Goal: Task Accomplishment & Management: Use online tool/utility

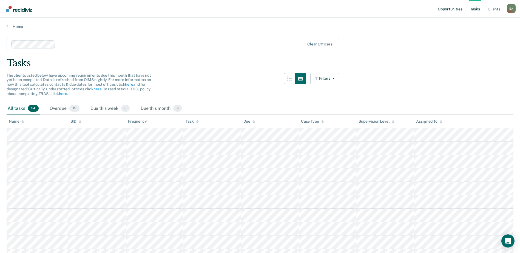
click at [448, 8] on link "Opportunities" at bounding box center [449, 9] width 27 height 18
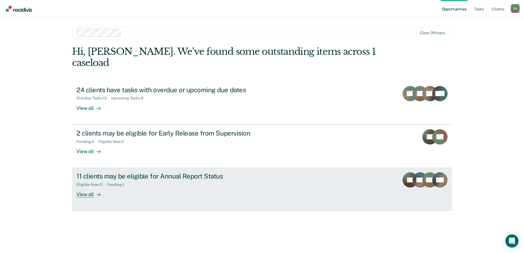
click at [420, 185] on rect at bounding box center [419, 179] width 15 height 15
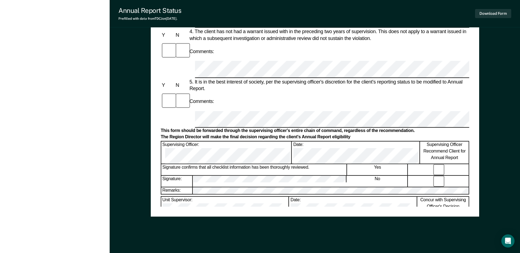
scroll to position [263, 0]
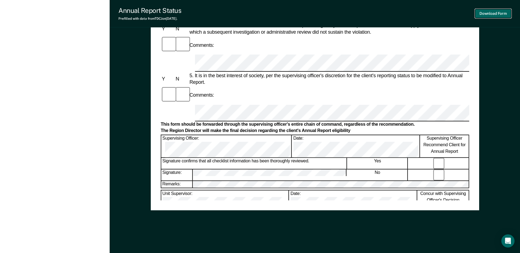
click at [487, 13] on button "Download Form" at bounding box center [493, 13] width 36 height 9
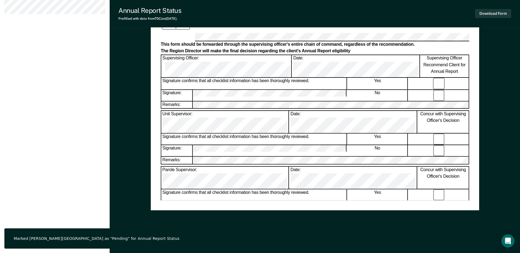
click at [255, 12] on div "Annual Report Status Prefilled with data from TDCJ on [DATE] . Download Form" at bounding box center [315, 13] width 410 height 27
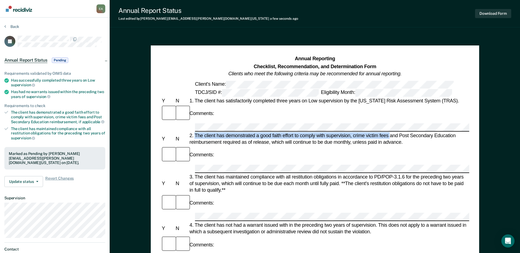
drag, startPoint x: 194, startPoint y: 127, endPoint x: 389, endPoint y: 126, distance: 195.0
click at [389, 132] on div "2. The client has demonstrated a good faith effort to comply with supervision, …" at bounding box center [328, 138] width 281 height 13
copy div "The client has demonstrated a good faith effort to comply with supervision, cri…"
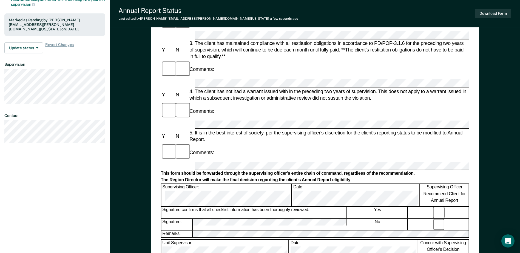
scroll to position [137, 0]
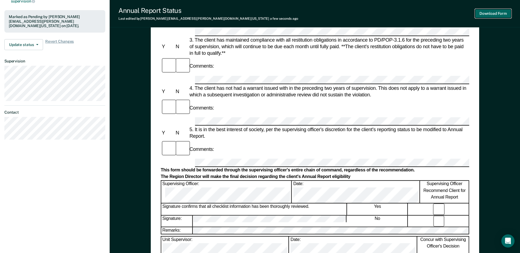
click at [484, 13] on button "Download Form" at bounding box center [493, 13] width 36 height 9
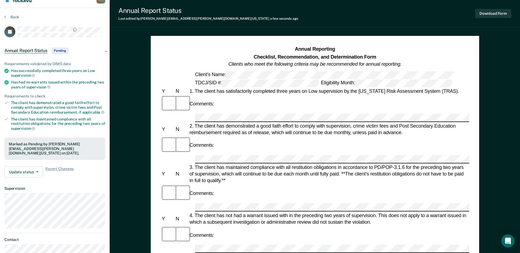
scroll to position [0, 0]
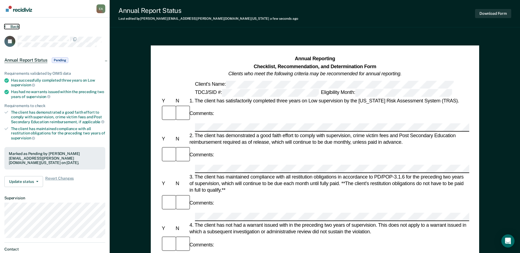
click at [7, 27] on button "Back" at bounding box center [11, 26] width 15 height 5
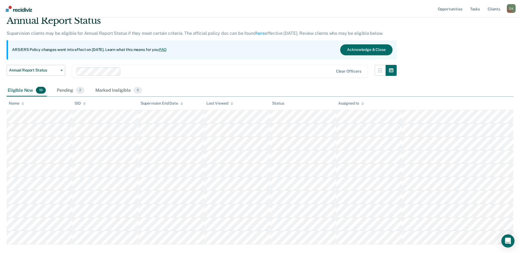
scroll to position [53, 0]
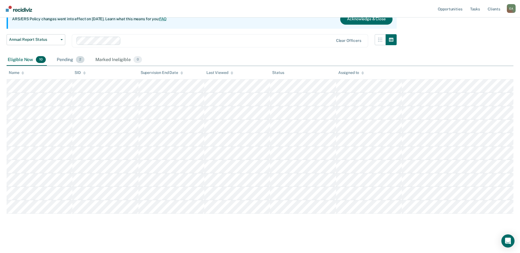
click at [66, 61] on div "Pending 2" at bounding box center [71, 60] width 30 height 12
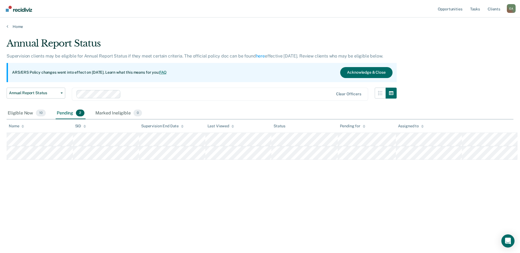
scroll to position [0, 0]
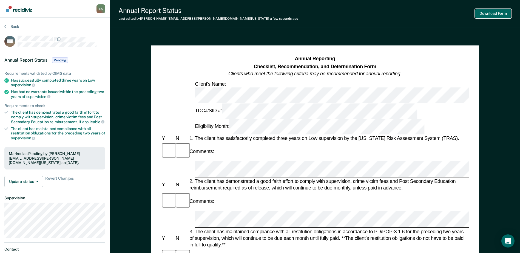
click at [488, 15] on button "Download Form" at bounding box center [493, 13] width 36 height 9
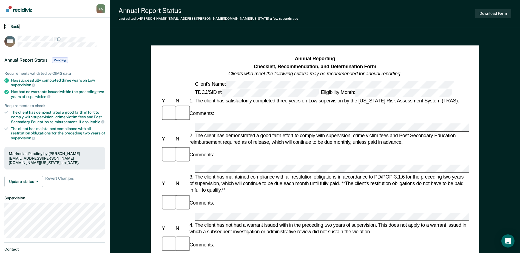
click at [7, 26] on button "Back" at bounding box center [11, 26] width 15 height 5
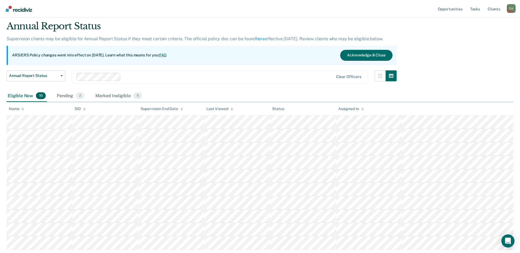
scroll to position [27, 0]
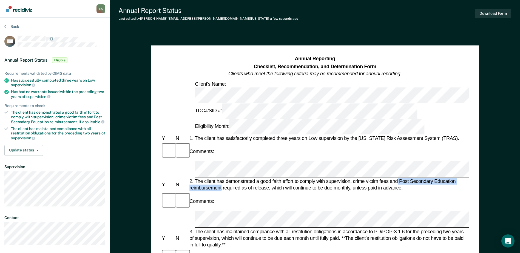
drag, startPoint x: 398, startPoint y: 127, endPoint x: 221, endPoint y: 132, distance: 177.0
click at [221, 178] on div "2. The client has demonstrated a good faith effort to comply with supervision, …" at bounding box center [328, 184] width 281 height 13
copy div "Post Secondary Education reimbursement"
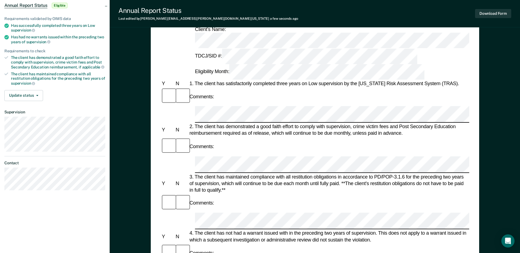
scroll to position [0, 3]
click at [500, 202] on div "Annual Reporting Checklist, Recommendation, and Determination Form Clients who …" at bounding box center [315, 220] width 410 height 482
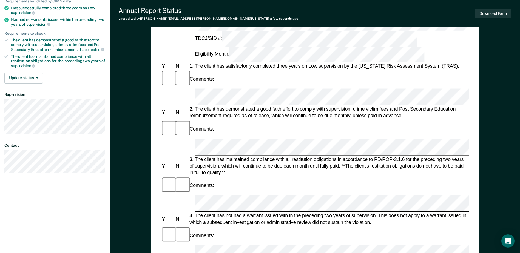
scroll to position [82, 0]
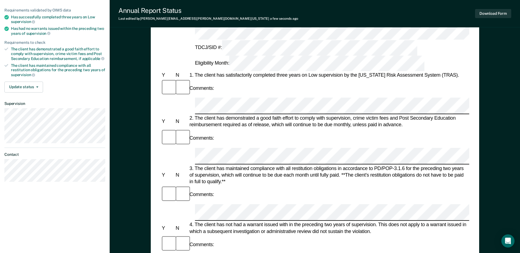
scroll to position [0, 0]
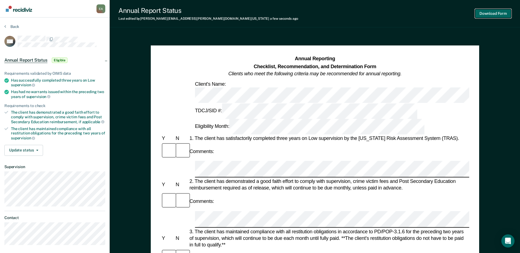
click at [493, 15] on button "Download Form" at bounding box center [493, 13] width 36 height 9
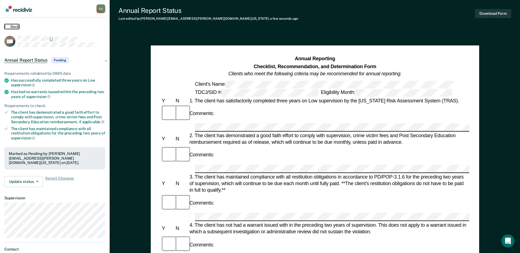
click at [7, 24] on button "Back" at bounding box center [11, 26] width 15 height 5
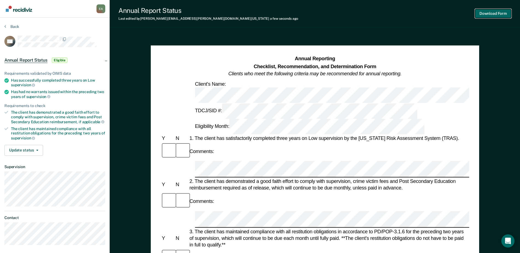
click at [482, 12] on button "Download Form" at bounding box center [493, 13] width 36 height 9
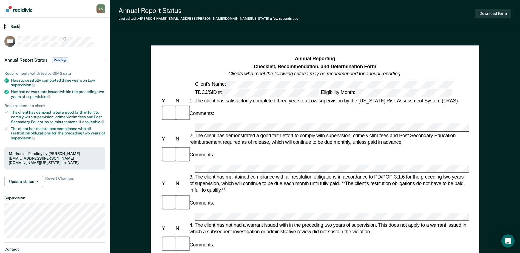
click at [10, 27] on button "Back" at bounding box center [11, 26] width 15 height 5
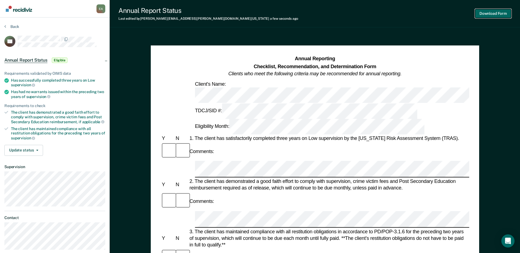
click at [486, 13] on button "Download Form" at bounding box center [493, 13] width 36 height 9
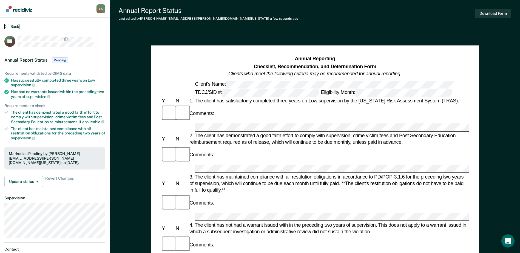
click at [8, 25] on button "Back" at bounding box center [11, 26] width 15 height 5
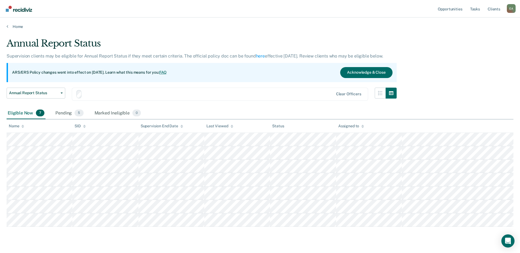
scroll to position [13, 0]
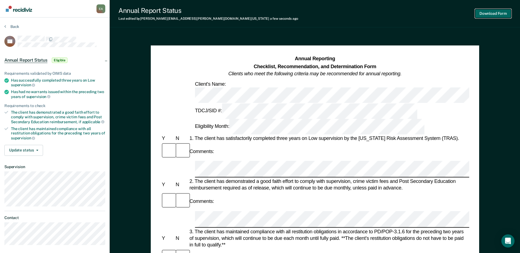
click at [492, 13] on button "Download Form" at bounding box center [493, 13] width 36 height 9
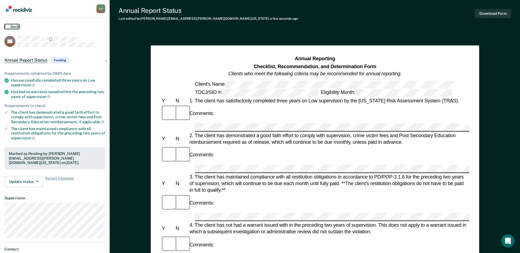
click at [10, 27] on button "Back" at bounding box center [11, 26] width 15 height 5
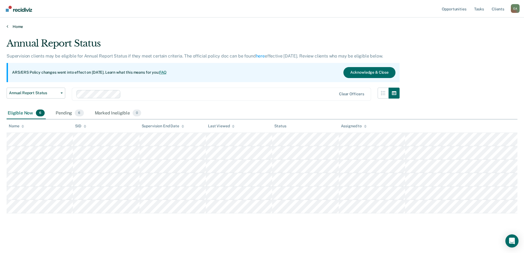
click at [7, 25] on icon at bounding box center [8, 26] width 2 height 4
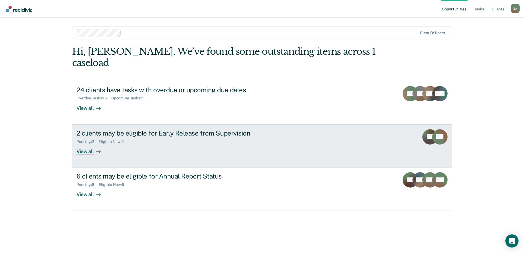
click at [414, 138] on link "2 clients may be eligible for Early Release from Supervision Pending : 2 Eligib…" at bounding box center [262, 146] width 380 height 43
